Goal: Task Accomplishment & Management: Manage account settings

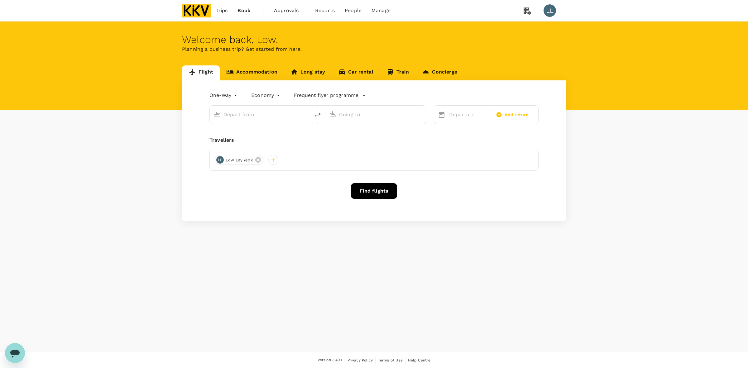
type input "roundtrip"
type input "[PERSON_NAME] (JHB)"
type input "Kuala Lumpur Intl ([GEOGRAPHIC_DATA])"
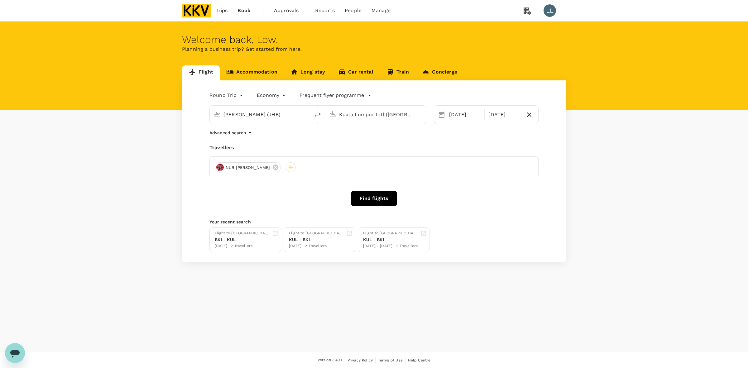
click at [230, 10] on link "Trips" at bounding box center [222, 10] width 22 height 21
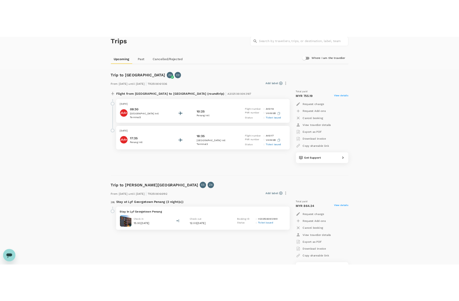
scroll to position [78, 0]
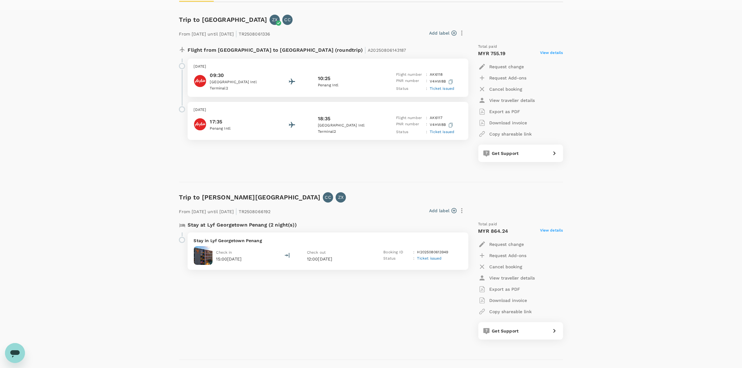
click at [448, 132] on span "Ticket issued" at bounding box center [442, 132] width 25 height 4
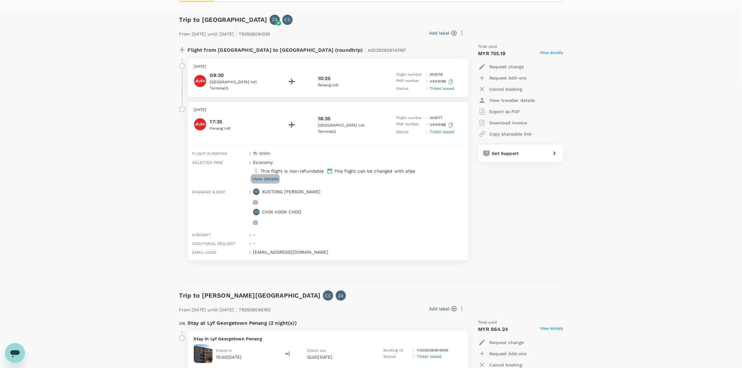
click at [277, 179] on p "View details" at bounding box center [265, 179] width 26 height 6
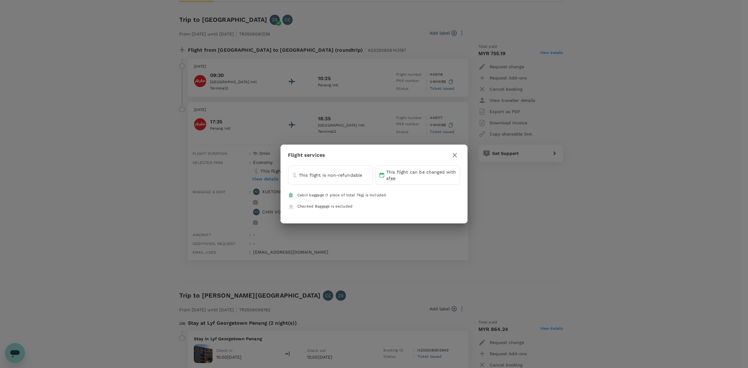
click at [401, 202] on li "Checked Baggage is excluded" at bounding box center [374, 206] width 172 height 11
click at [454, 155] on icon "button" at bounding box center [454, 154] width 7 height 7
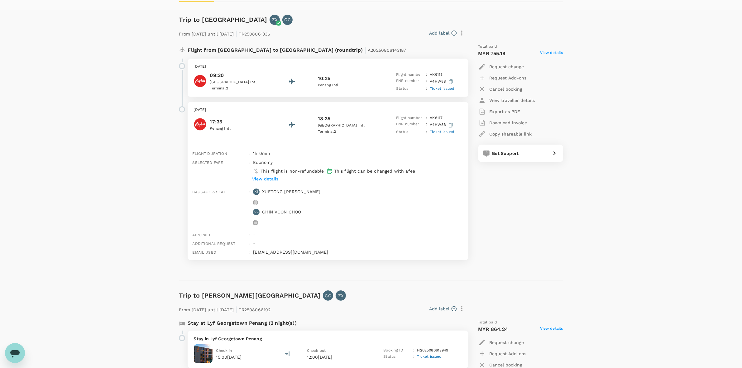
drag, startPoint x: 114, startPoint y: 193, endPoint x: 131, endPoint y: 192, distance: 16.6
click at [502, 149] on div "Get Support" at bounding box center [519, 152] width 59 height 9
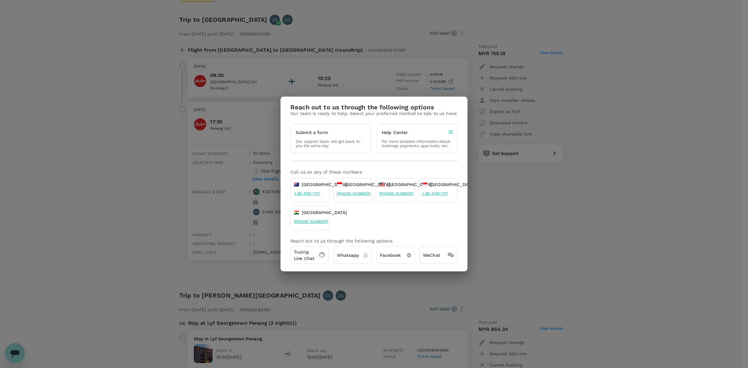
click at [355, 257] on p "Whatsapp" at bounding box center [348, 255] width 22 height 6
drag, startPoint x: 543, startPoint y: 227, endPoint x: 556, endPoint y: 226, distance: 13.5
click at [545, 227] on div "Reach out to us through the following options Our team is ready to help. Select…" at bounding box center [374, 184] width 748 height 368
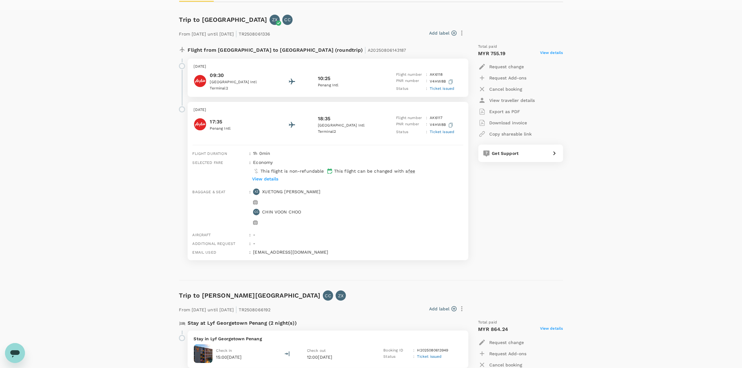
click at [527, 201] on div "Total paid MYR 755.19 View details Request change Request Add-ons Cancel bookin…" at bounding box center [514, 152] width 97 height 227
drag, startPoint x: 497, startPoint y: 247, endPoint x: 506, endPoint y: 155, distance: 92.0
click at [496, 248] on div "Total paid MYR 755.19 View details Request change Request Add-ons Cancel bookin…" at bounding box center [514, 152] width 97 height 227
drag, startPoint x: 540, startPoint y: 240, endPoint x: 261, endPoint y: 137, distance: 296.8
click at [540, 240] on div "Total paid MYR 755.19 View details Request change Request Add-ons Cancel bookin…" at bounding box center [514, 152] width 97 height 227
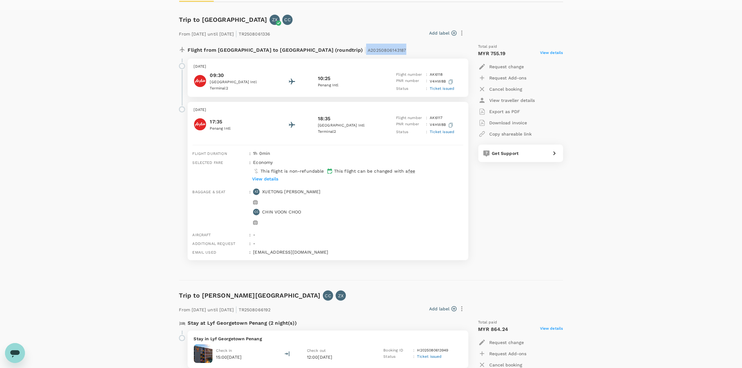
drag, startPoint x: 345, startPoint y: 53, endPoint x: 359, endPoint y: 53, distance: 14.0
click at [359, 53] on div "Flight from [GEOGRAPHIC_DATA] to [GEOGRAPHIC_DATA] (roundtrip) | A20250806143187" at bounding box center [307, 49] width 239 height 11
copy p "A20250806143187"
click at [522, 242] on div "Total paid MYR 755.19 View details Request change Request Add-ons Cancel bookin…" at bounding box center [514, 152] width 97 height 227
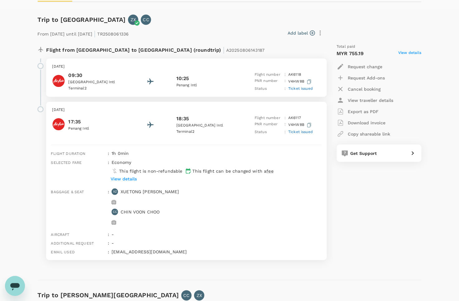
click at [299, 87] on span "Ticket issued" at bounding box center [300, 88] width 25 height 4
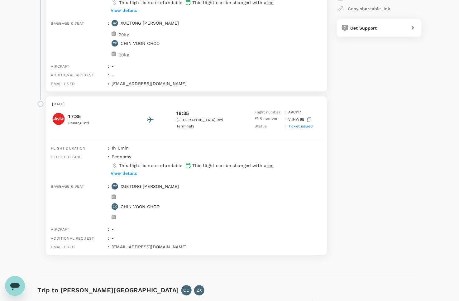
scroll to position [273, 0]
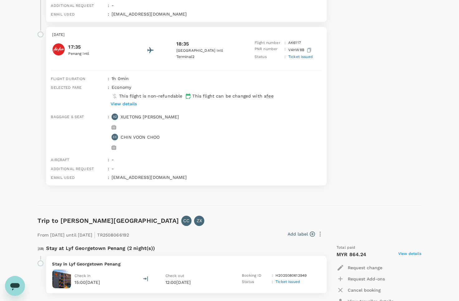
click at [355, 120] on div "Total paid MYR 755.19 View details Request change Request Add-ons Cancel bookin…" at bounding box center [372, 17] width 97 height 347
click at [359, 177] on div "Total paid MYR 755.19 View details Request change Request Add-ons Cancel bookin…" at bounding box center [372, 17] width 97 height 347
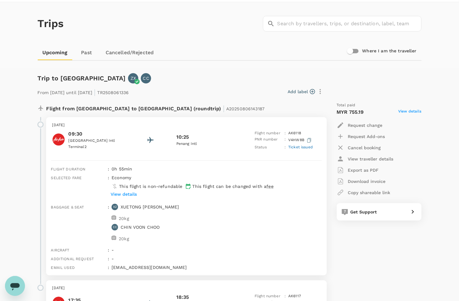
scroll to position [0, 0]
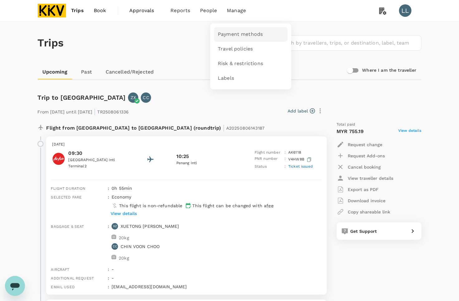
click at [238, 33] on span "Payment methods" at bounding box center [240, 34] width 45 height 7
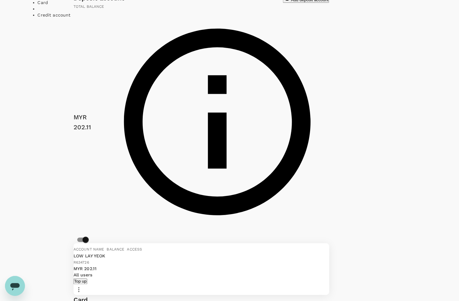
scroll to position [78, 0]
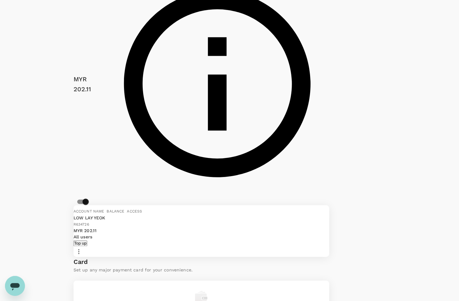
click at [44, 168] on div "Deposit account Card Credit account" at bounding box center [56, 306] width 36 height 703
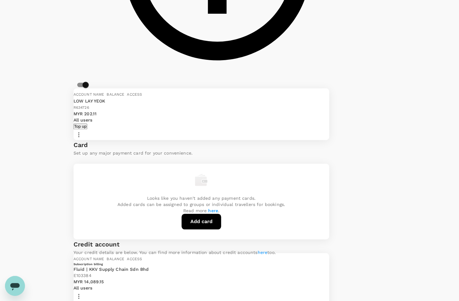
scroll to position [234, 0]
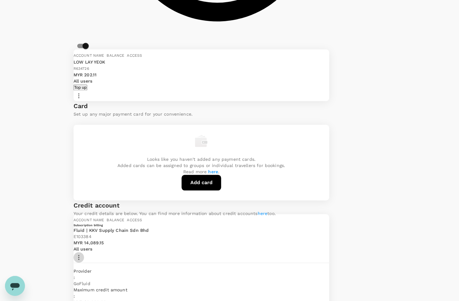
drag, startPoint x: 370, startPoint y: 100, endPoint x: 371, endPoint y: 103, distance: 3.6
click at [83, 254] on icon "button" at bounding box center [78, 257] width 7 height 7
click at [387, 131] on span "View transactions" at bounding box center [389, 126] width 50 height 7
